Goal: Task Accomplishment & Management: Manage account settings

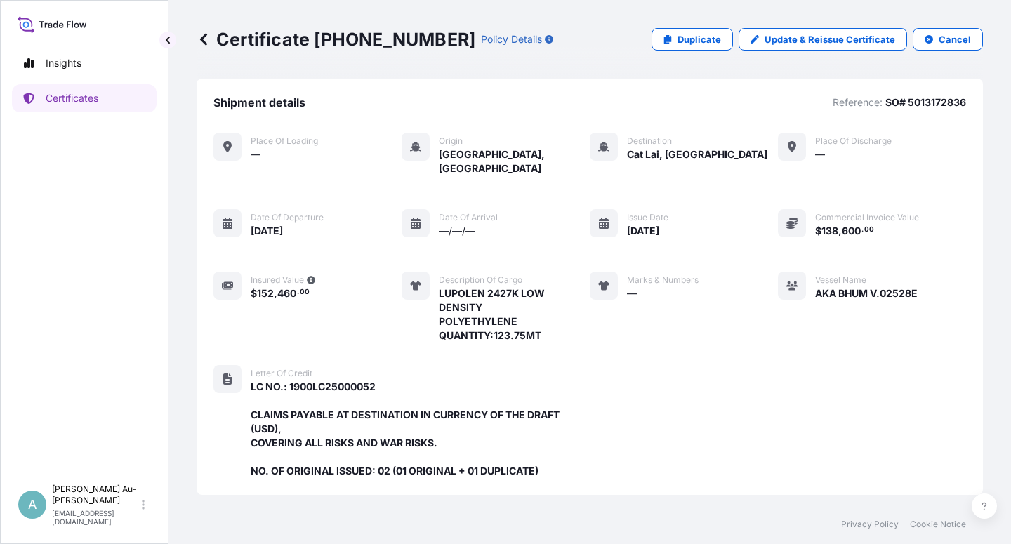
scroll to position [403, 0]
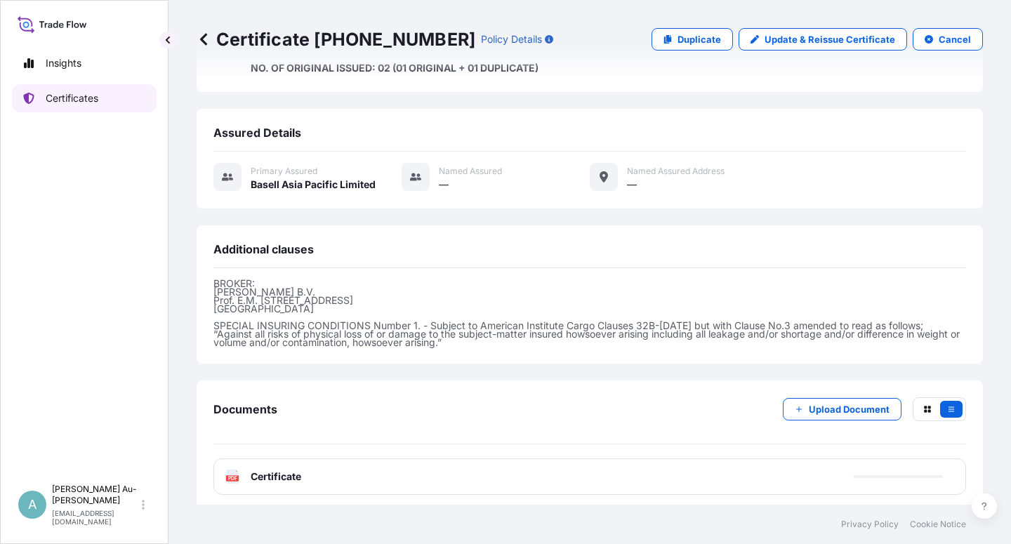
click at [77, 102] on p "Certificates" at bounding box center [72, 98] width 53 height 14
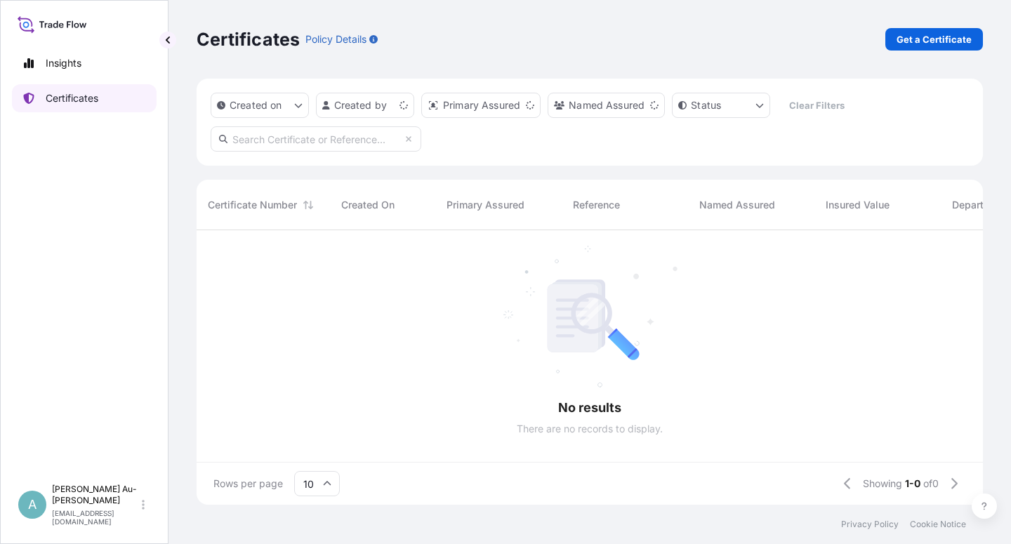
scroll to position [270, 775]
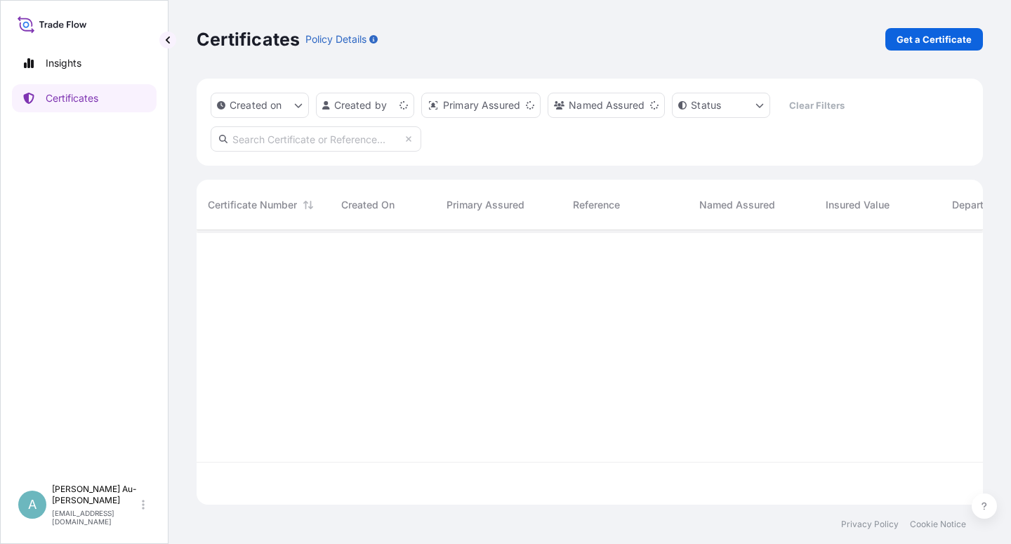
click at [322, 143] on input "text" at bounding box center [316, 138] width 211 height 25
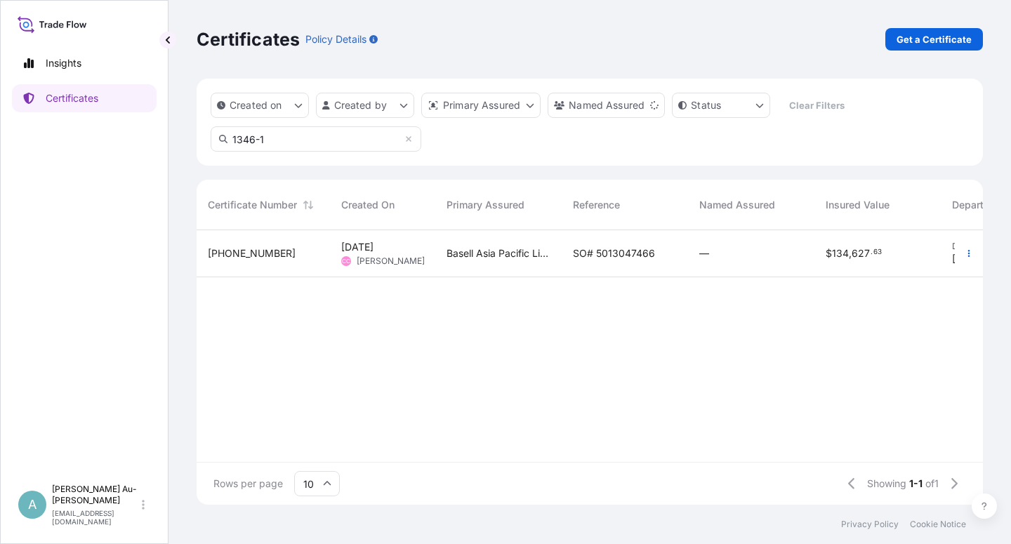
type input "1346-1"
click at [620, 251] on span "SO# 5013047466" at bounding box center [614, 253] width 82 height 14
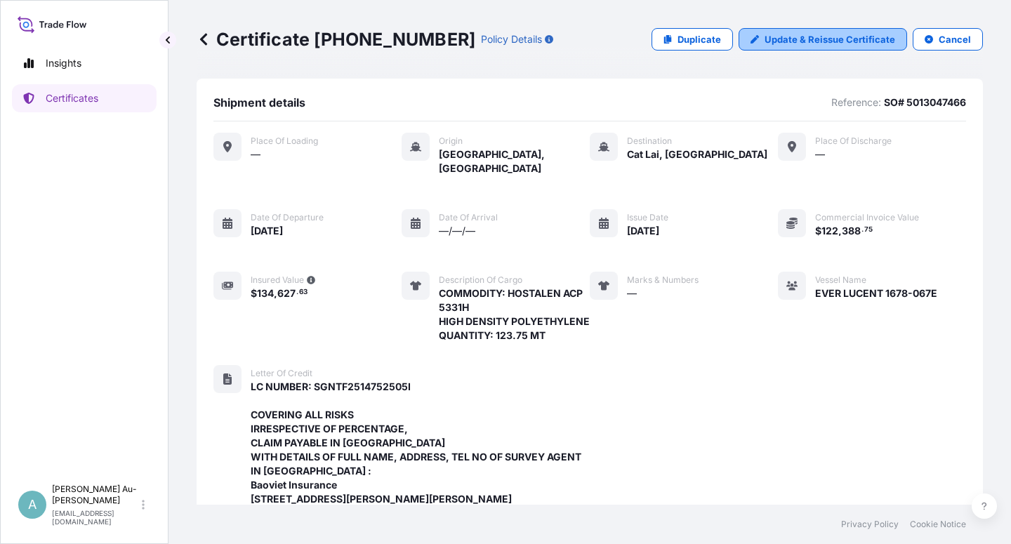
click at [808, 37] on p "Update & Reissue Certificate" at bounding box center [830, 39] width 131 height 14
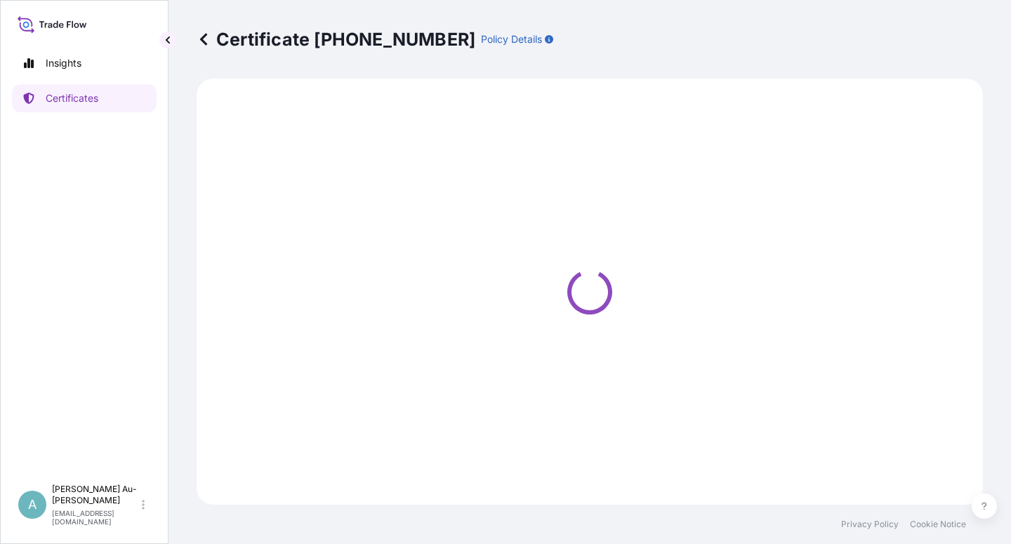
select select "Sea"
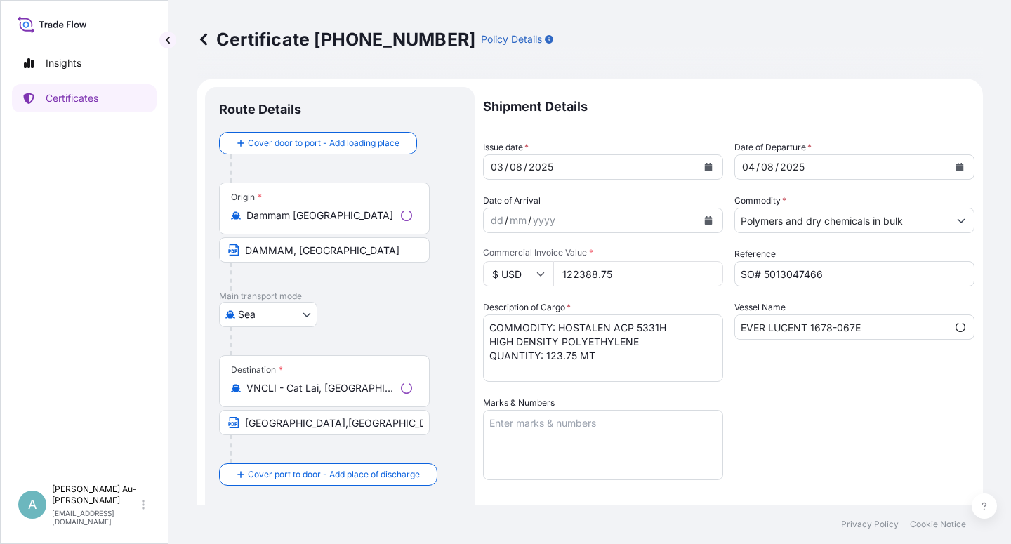
scroll to position [0, 137]
select select "32034"
click at [705, 168] on icon "Calendar" at bounding box center [709, 167] width 8 height 8
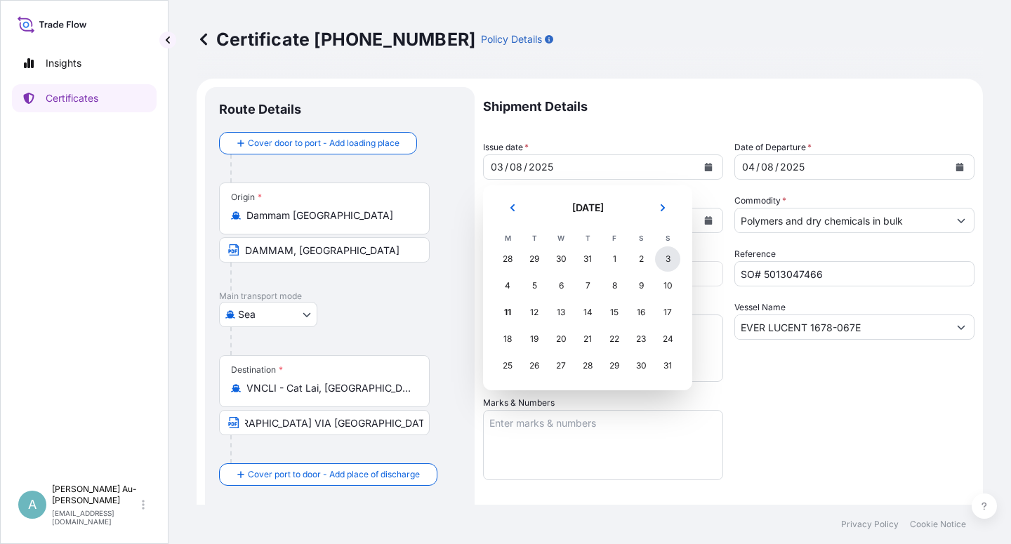
click at [664, 262] on div "3" at bounding box center [667, 258] width 25 height 25
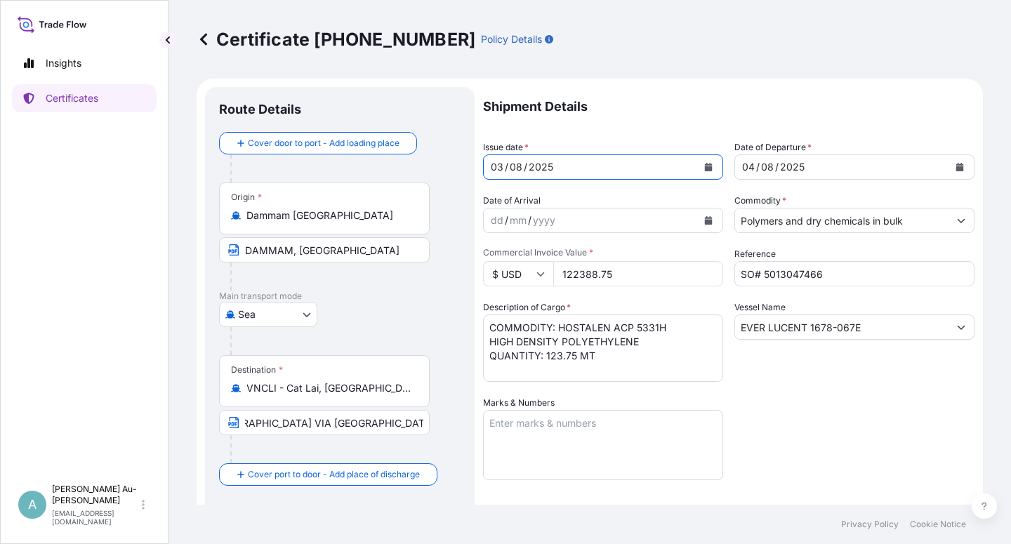
drag, startPoint x: 831, startPoint y: 421, endPoint x: 819, endPoint y: 420, distance: 12.0
click at [825, 421] on div "Shipment Details Issue date * [DATE] Date of Departure * [DATE] Date of Arrival…" at bounding box center [729, 448] width 492 height 723
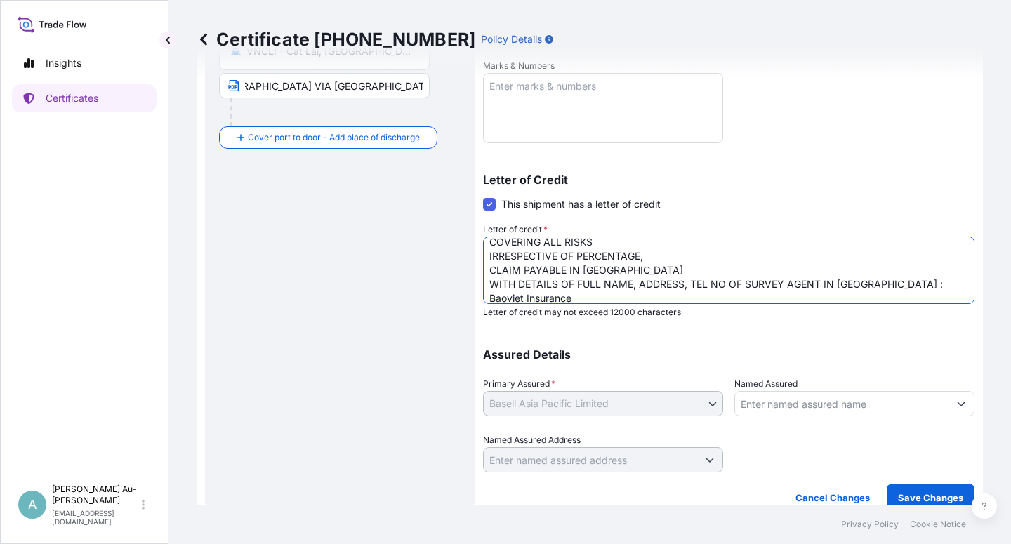
scroll to position [72, 0]
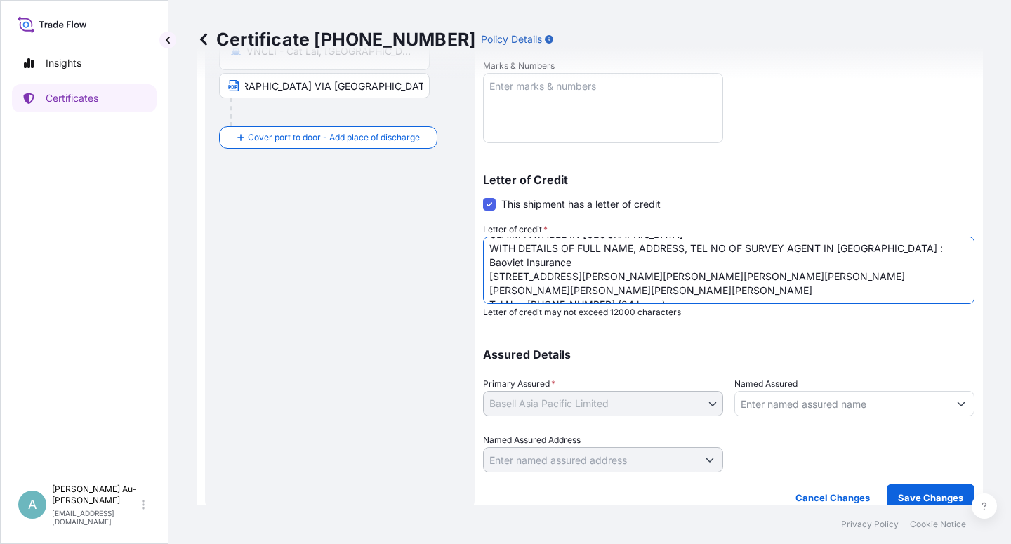
click at [873, 278] on textarea "LC NUMBER: SGNTF2514752505I COVERING ALL RISKS IRRESPECTIVE OF PERCENTAGE, CLAI…" at bounding box center [729, 270] width 492 height 67
type textarea "LC NUMBER: SGNTF2514752505I COVERING ALL RISKS IRRESPECTIVE OF PERCENTAGE, CLAI…"
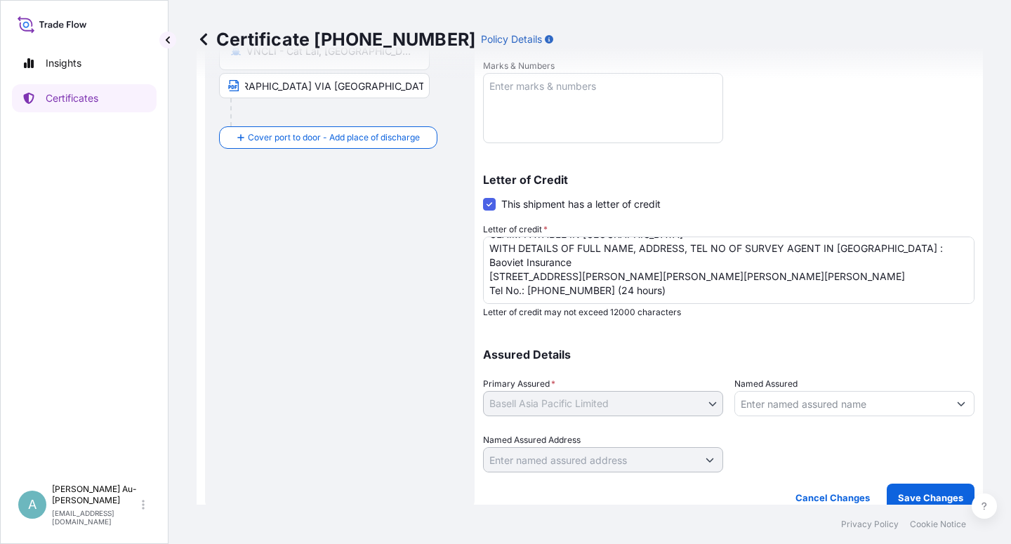
click at [881, 336] on div "Assured Details Primary Assured * Basell Asia Pacific Limited Basell Asia Pacif…" at bounding box center [729, 402] width 492 height 140
click at [920, 496] on p "Save Changes" at bounding box center [930, 498] width 65 height 14
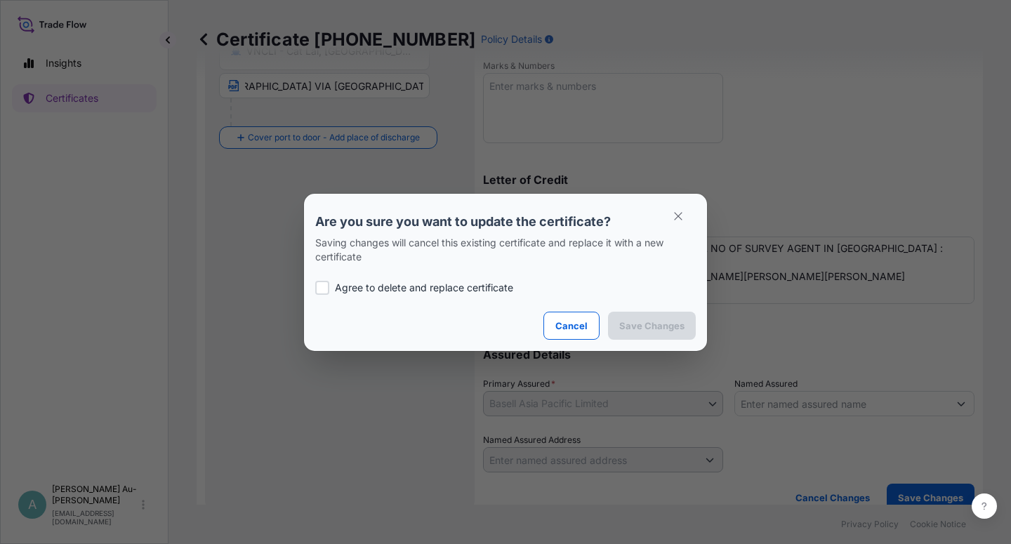
click at [395, 286] on p "Agree to delete and replace certificate" at bounding box center [424, 288] width 178 height 14
checkbox input "true"
click at [644, 324] on p "Save Changes" at bounding box center [651, 326] width 65 height 14
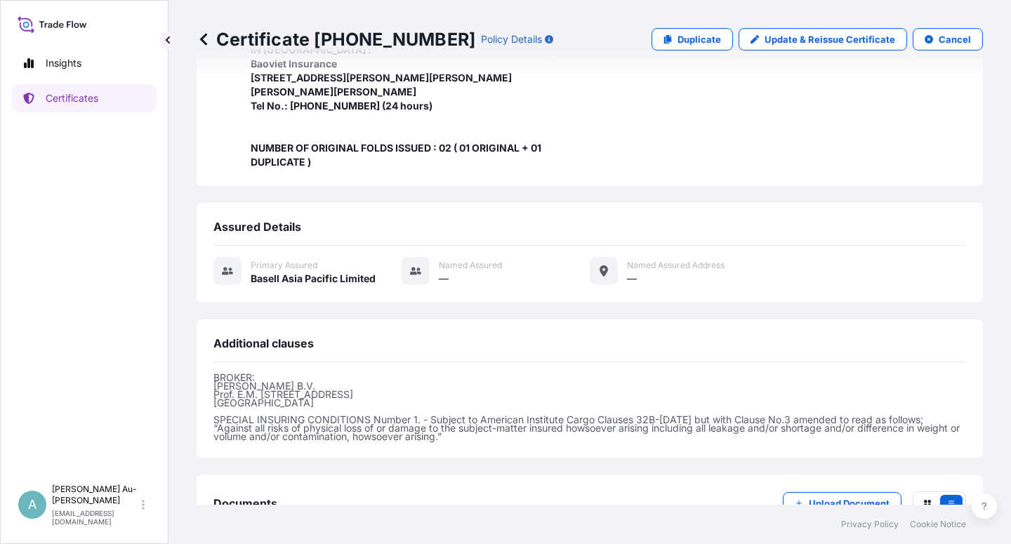
scroll to position [529, 0]
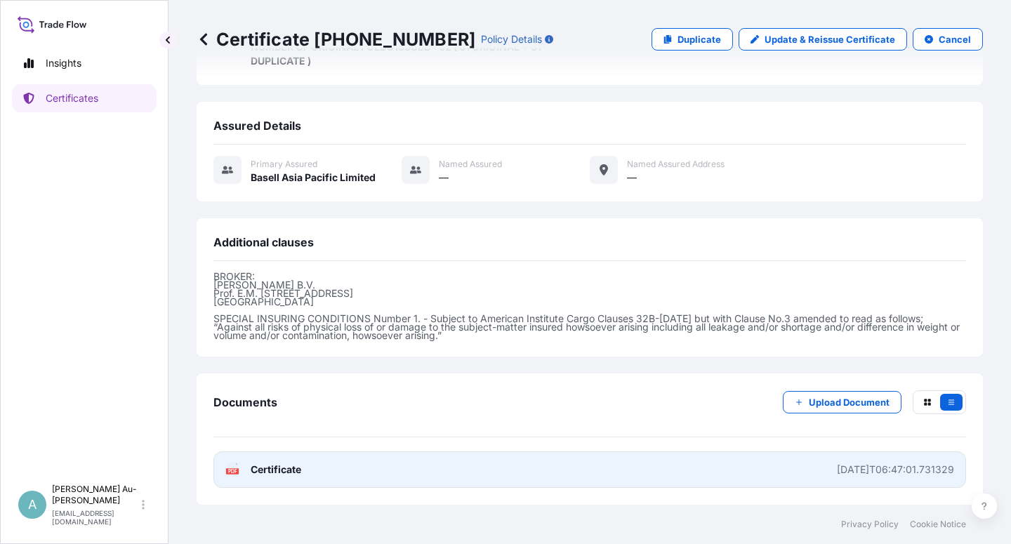
click at [283, 474] on span "Certificate" at bounding box center [276, 470] width 51 height 14
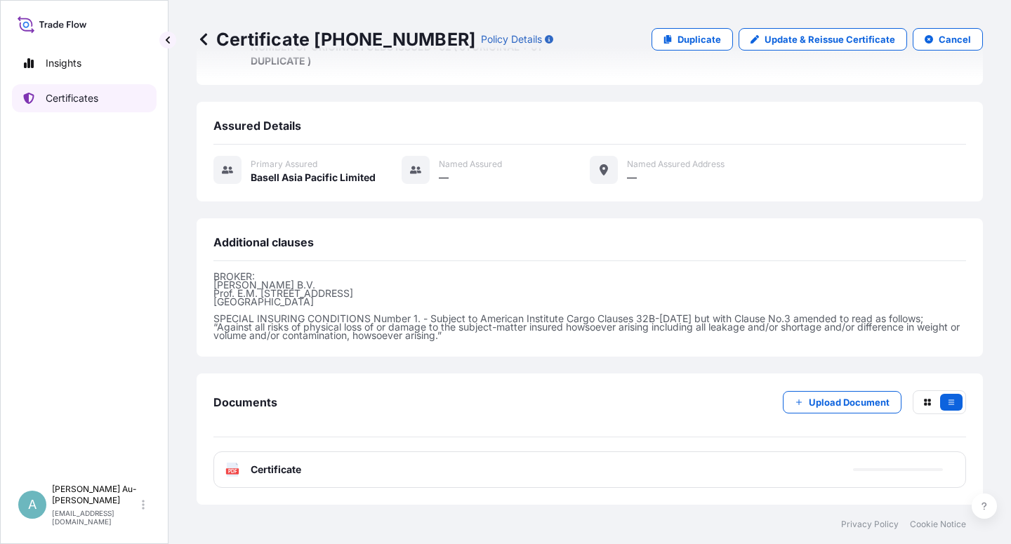
click at [72, 100] on p "Certificates" at bounding box center [72, 98] width 53 height 14
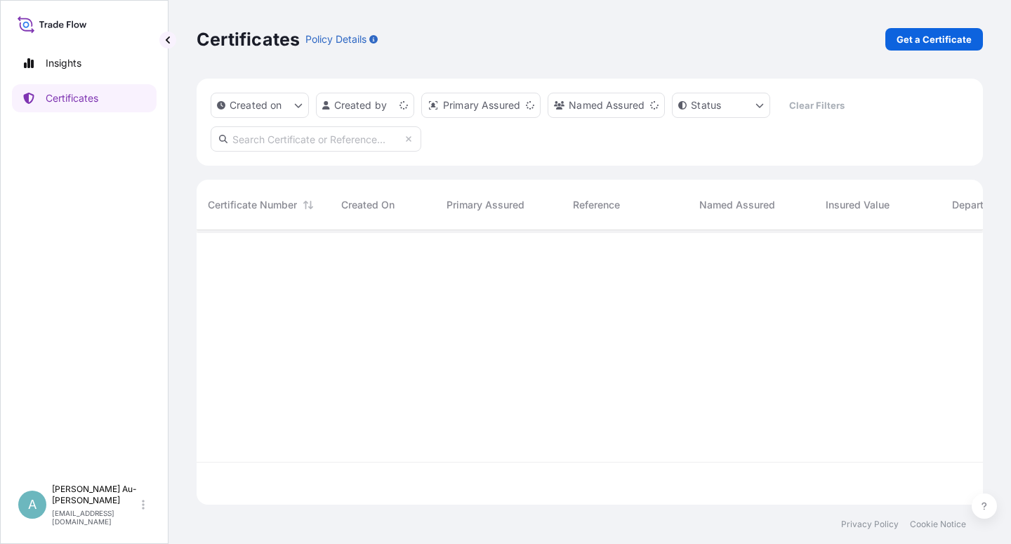
scroll to position [270, 775]
click at [287, 146] on input "text" at bounding box center [316, 138] width 211 height 25
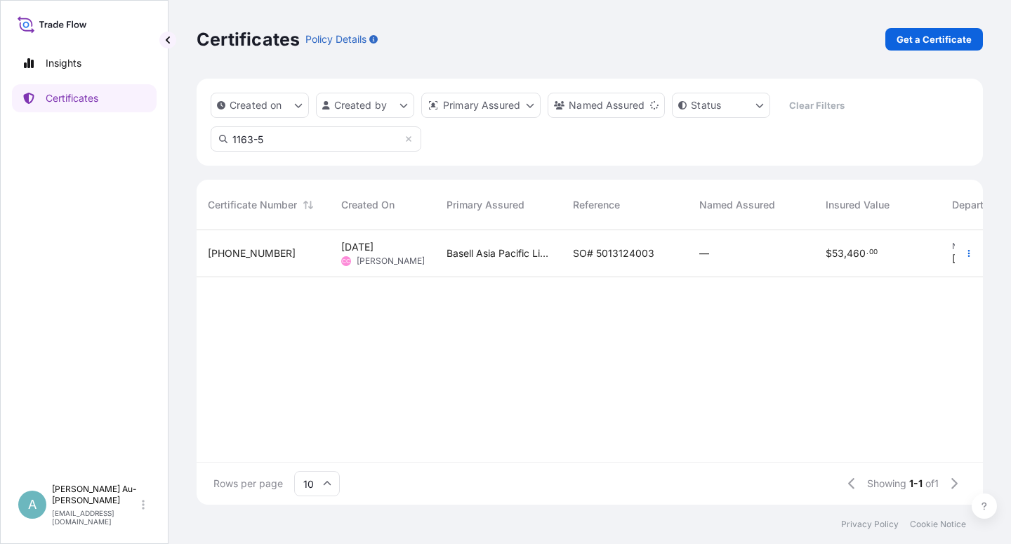
type input "1163-5"
click at [595, 255] on span "SO# 5013124003" at bounding box center [613, 253] width 81 height 14
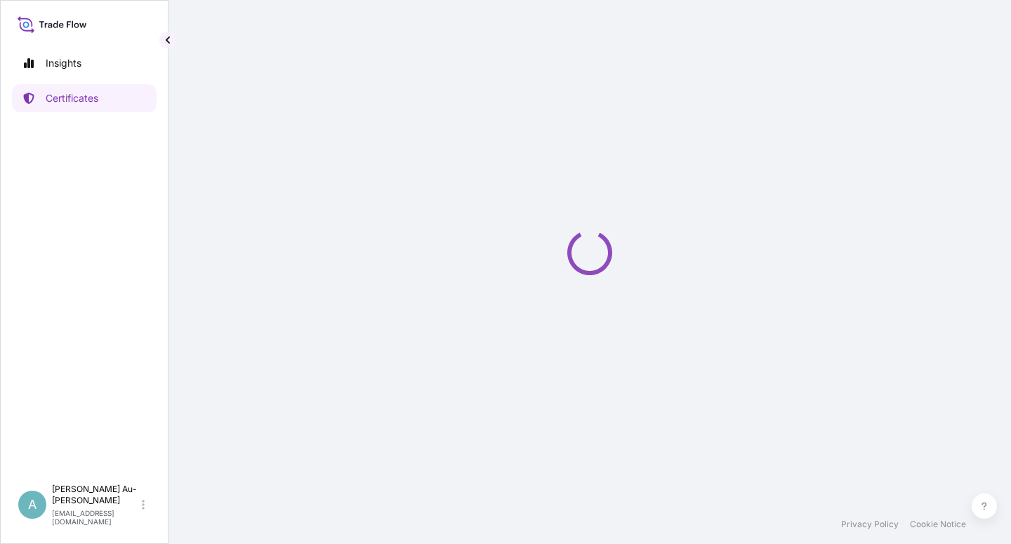
click at [595, 255] on icon "Loading" at bounding box center [589, 252] width 45 height 45
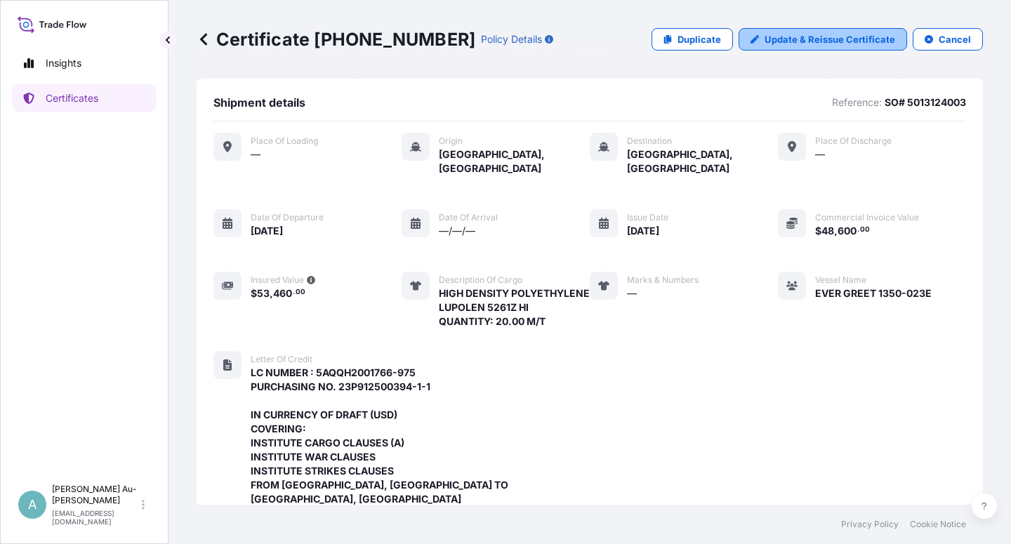
click at [835, 37] on p "Update & Reissue Certificate" at bounding box center [830, 39] width 131 height 14
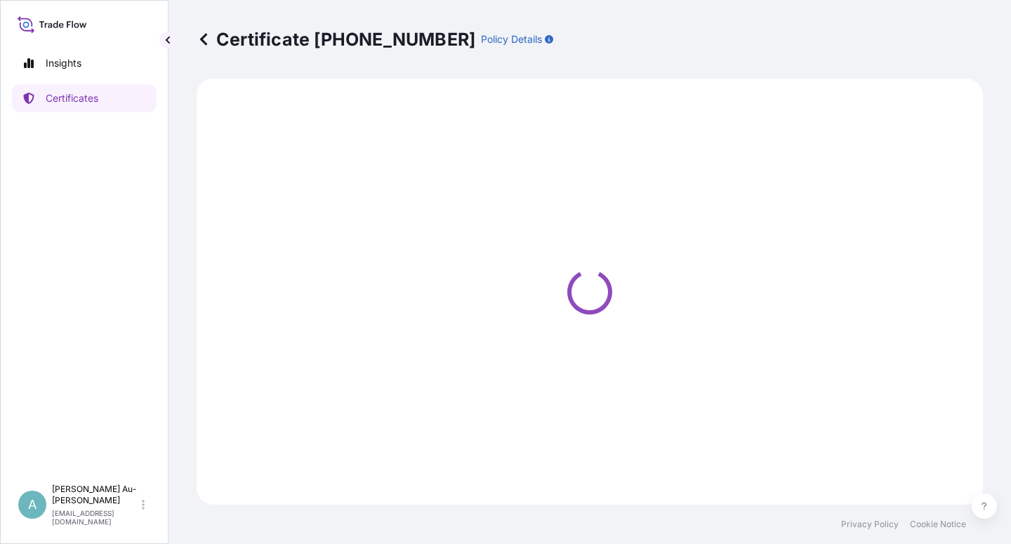
select select "Sea"
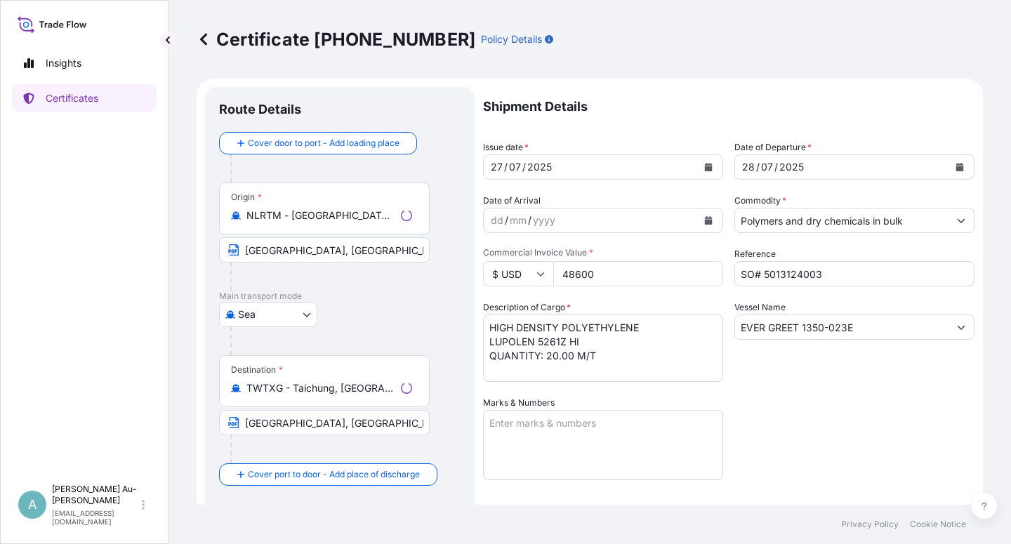
select select "32034"
click at [705, 166] on icon "Calendar" at bounding box center [709, 167] width 8 height 8
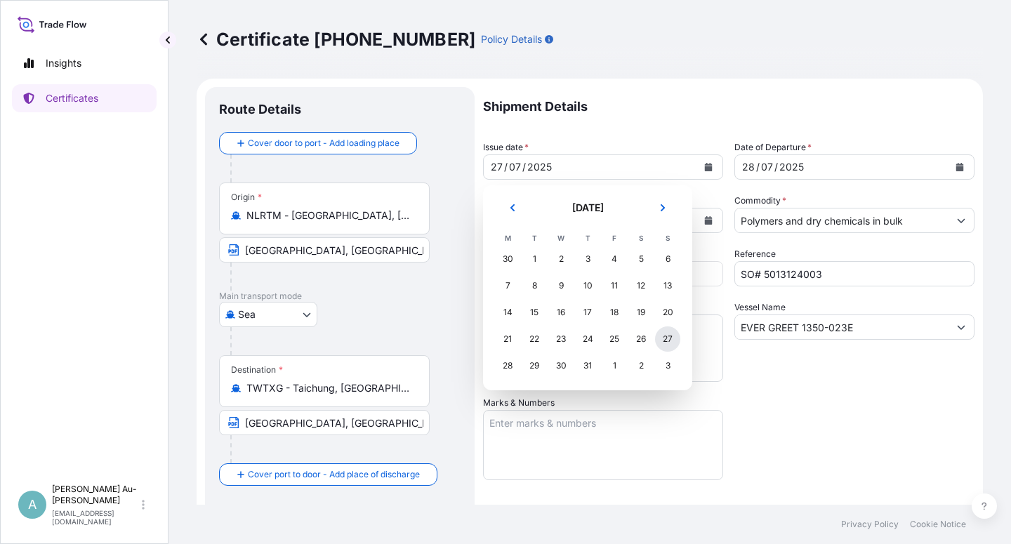
click at [664, 341] on div "27" at bounding box center [667, 339] width 25 height 25
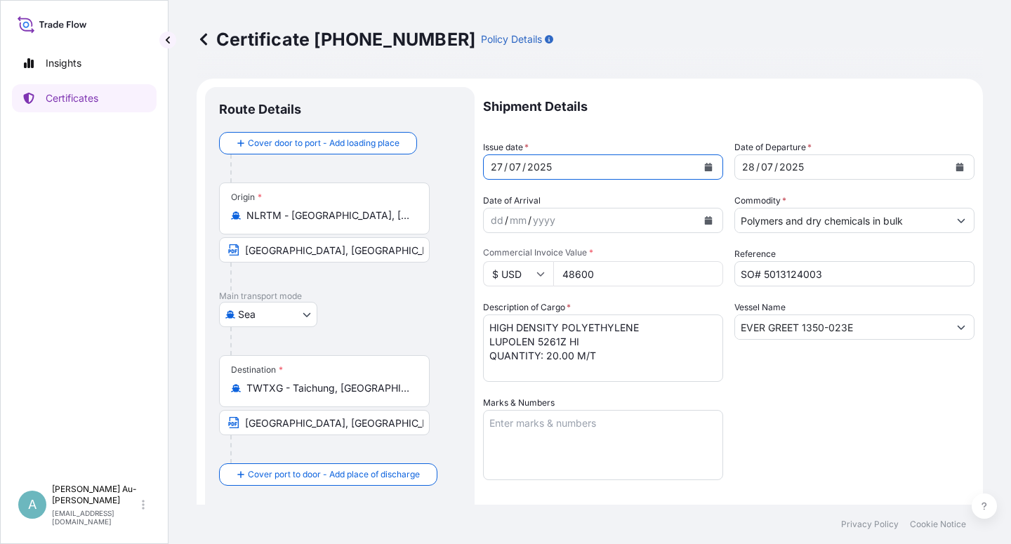
click at [779, 371] on div "Vessel Name EVER GREET 1350-023E" at bounding box center [855, 341] width 240 height 81
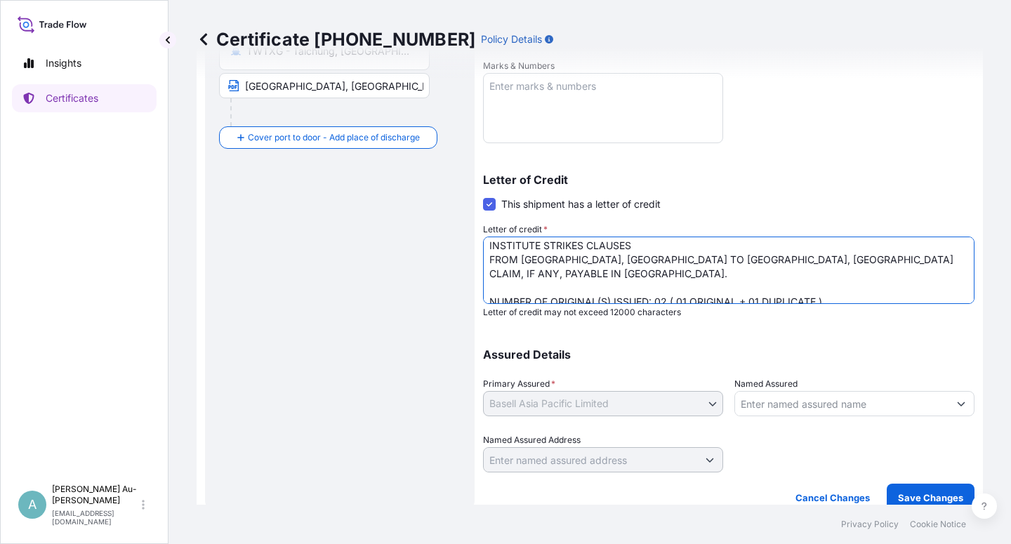
scroll to position [107, 0]
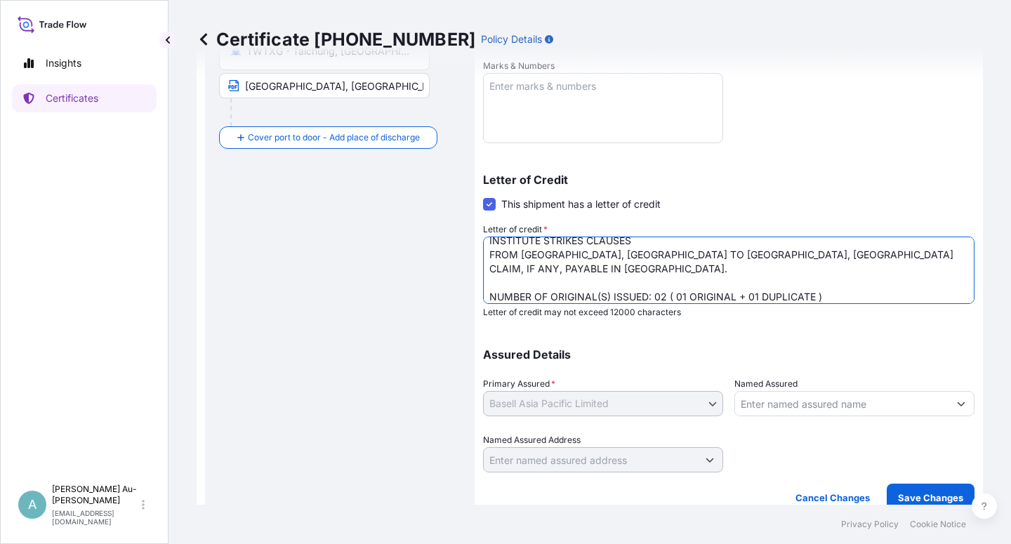
click at [658, 256] on textarea "LC NUMBER : 5AQQH2001766-975 PURCHASING NO. 23P912500394-1-1 IN CURRENCY OF DRA…" at bounding box center [729, 270] width 492 height 67
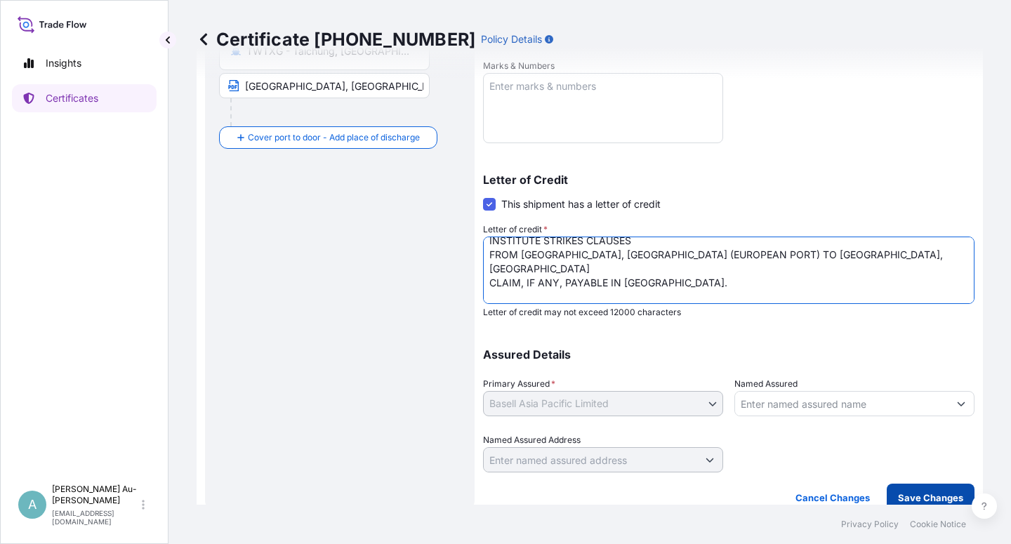
type textarea "LC NUMBER : 5AQQH2001766-975 PURCHASING NO. 23P912500394-1-1 IN CURRENCY OF DRA…"
click at [898, 494] on p "Save Changes" at bounding box center [930, 498] width 65 height 14
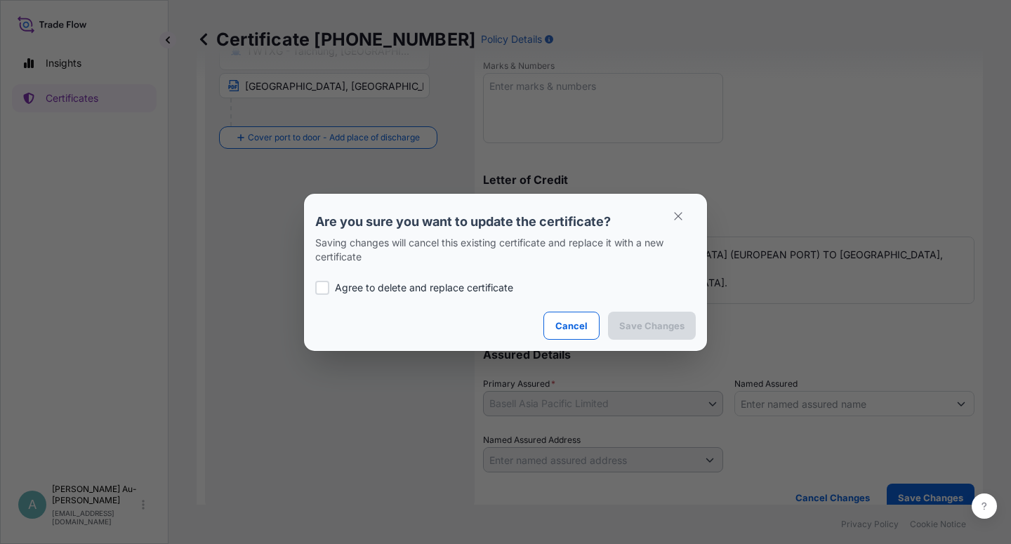
click at [361, 289] on p "Agree to delete and replace certificate" at bounding box center [424, 288] width 178 height 14
checkbox input "true"
click at [658, 322] on p "Save Changes" at bounding box center [651, 326] width 65 height 14
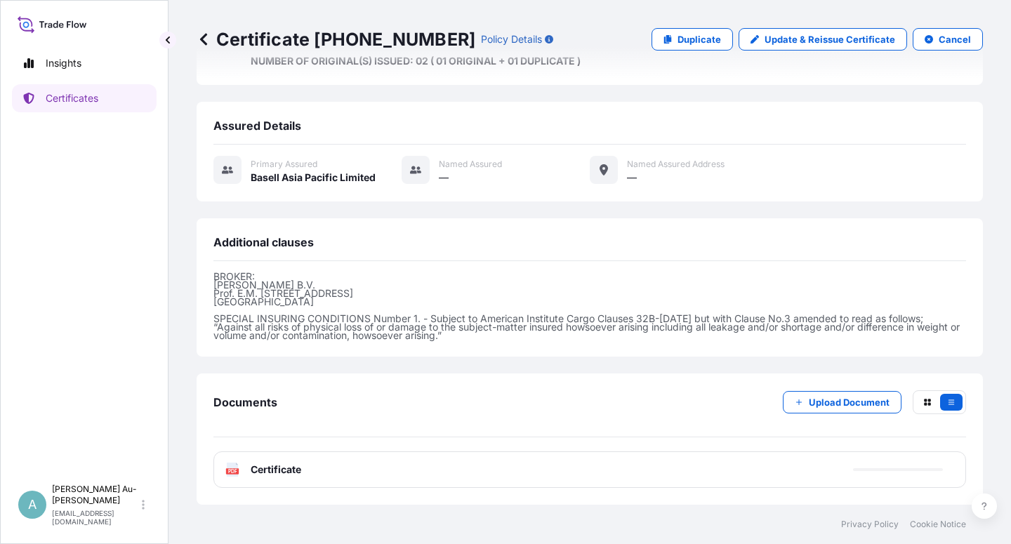
scroll to position [487, 0]
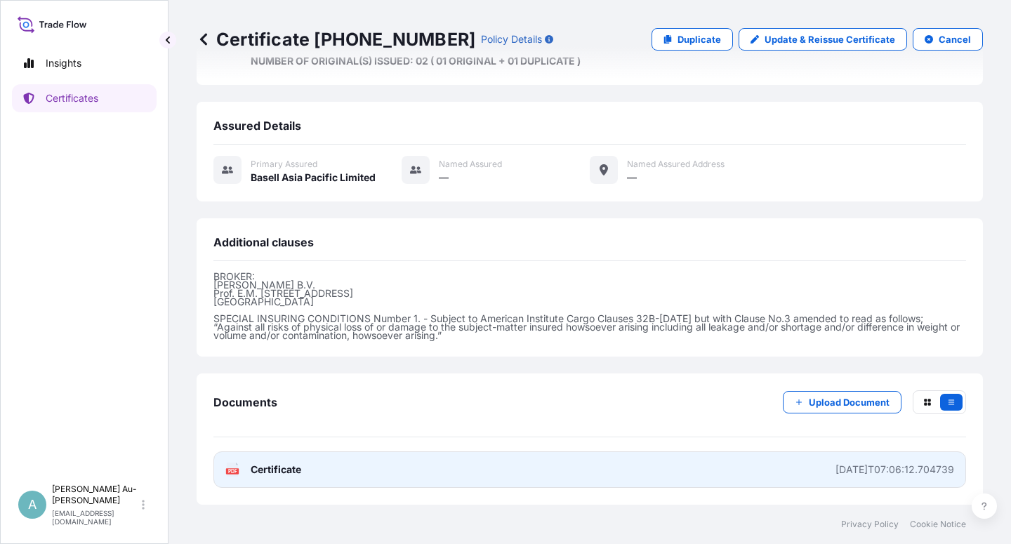
click at [268, 474] on span "Certificate" at bounding box center [276, 470] width 51 height 14
